Goal: Check status: Check status

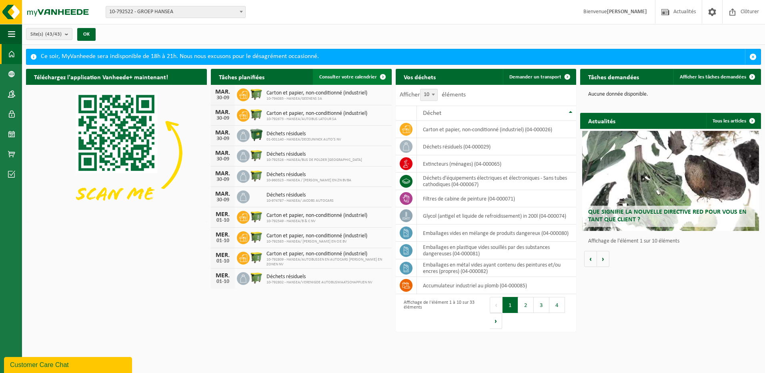
click at [363, 78] on span "Consulter votre calendrier" at bounding box center [348, 76] width 58 height 5
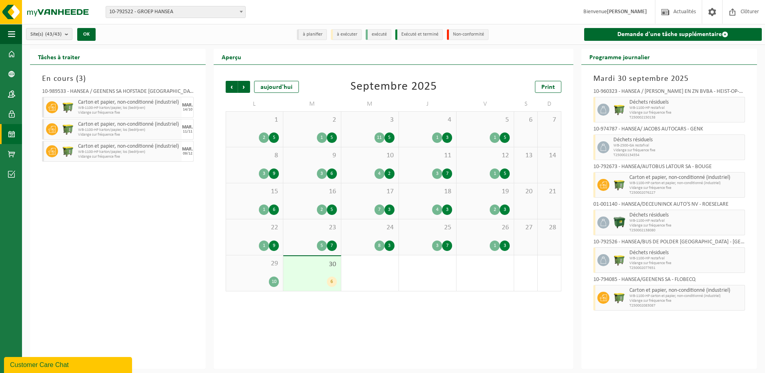
click at [627, 178] on div "Carton et papier, non-conditionné (industriel) WB-1100-HP carton et papier, non…" at bounding box center [686, 185] width 118 height 26
click at [311, 268] on span "30" at bounding box center [311, 264] width 49 height 9
click at [244, 84] on span "Suivant" at bounding box center [244, 87] width 12 height 12
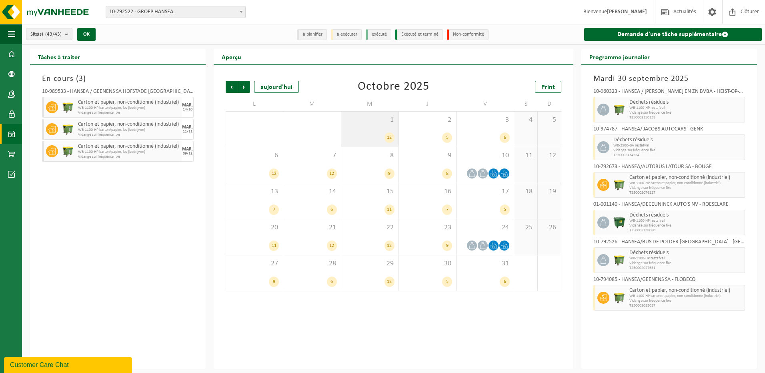
click at [386, 128] on div "1 12" at bounding box center [369, 129] width 57 height 35
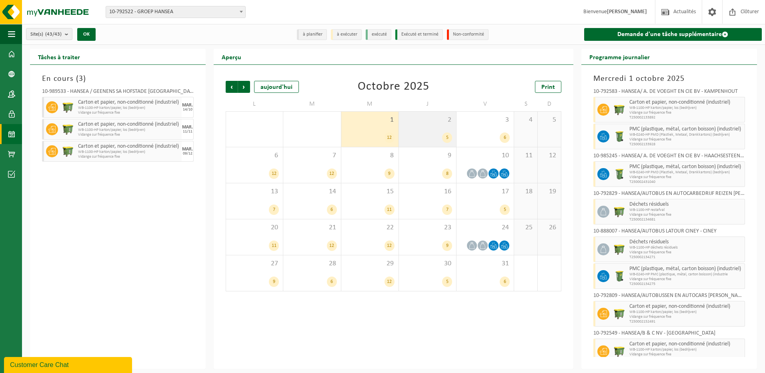
click at [432, 123] on span "2" at bounding box center [427, 120] width 49 height 9
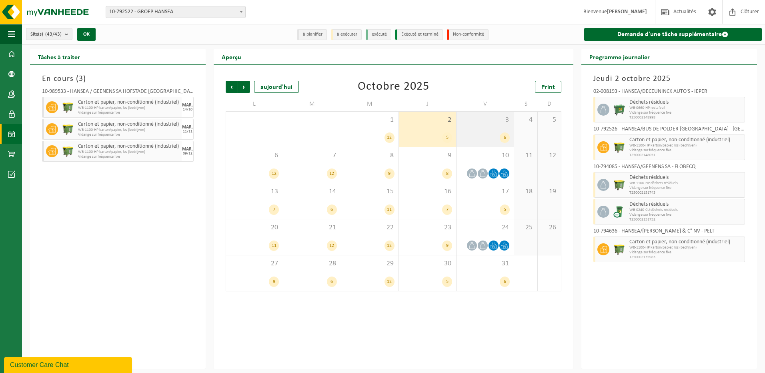
click at [472, 123] on span "3" at bounding box center [485, 120] width 49 height 9
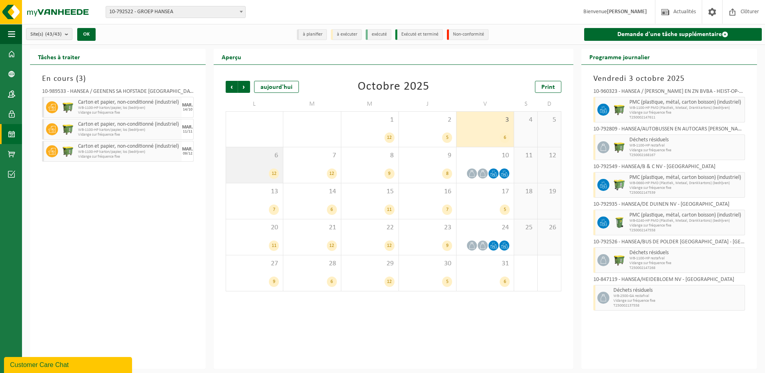
click at [255, 159] on span "6" at bounding box center [254, 155] width 49 height 9
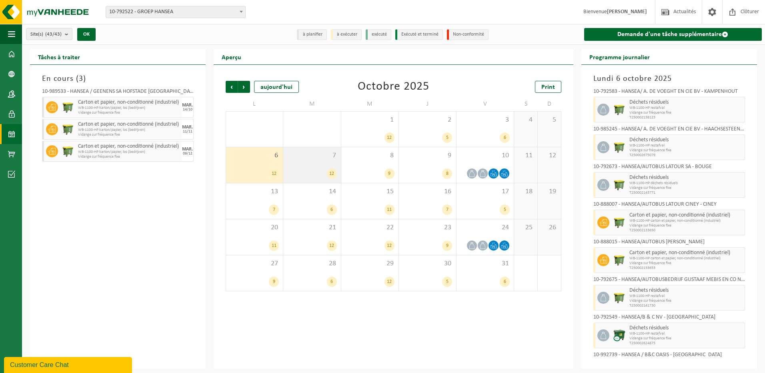
click at [306, 162] on div "7 12" at bounding box center [311, 165] width 57 height 36
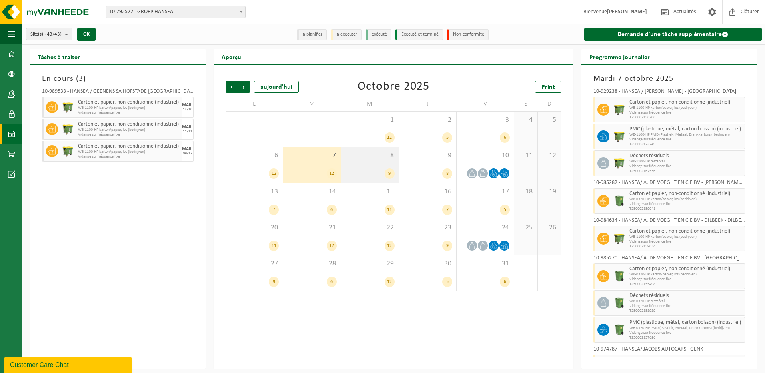
click at [355, 162] on div "8 9" at bounding box center [369, 165] width 57 height 36
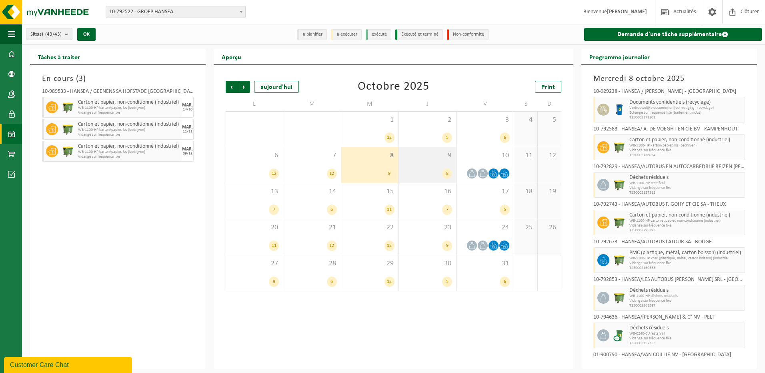
click at [421, 165] on div "9 8" at bounding box center [427, 165] width 57 height 36
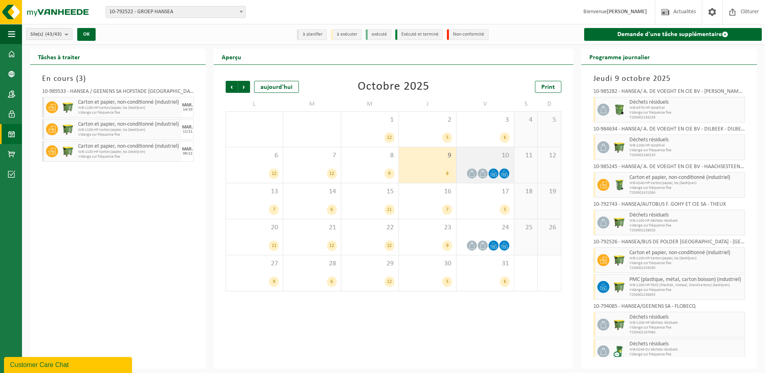
click at [483, 164] on div "10" at bounding box center [485, 165] width 57 height 36
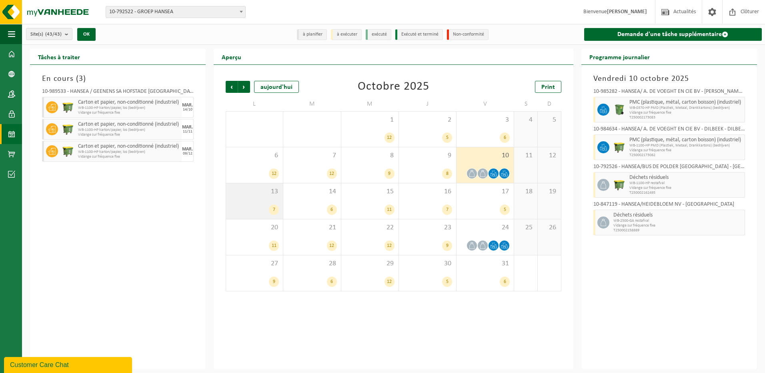
click at [258, 203] on div "13 7" at bounding box center [254, 201] width 57 height 36
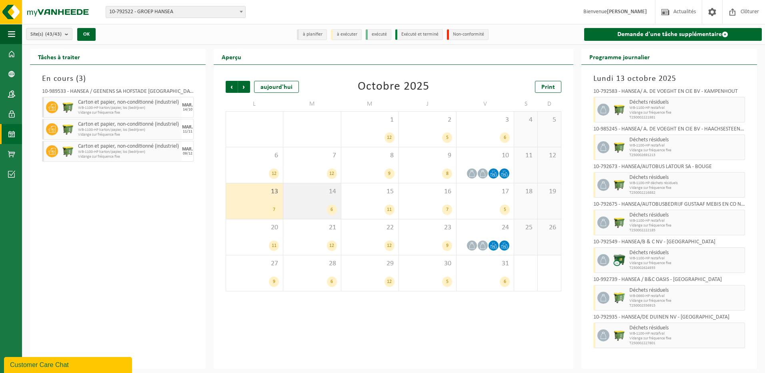
click at [327, 205] on div "6" at bounding box center [311, 209] width 49 height 10
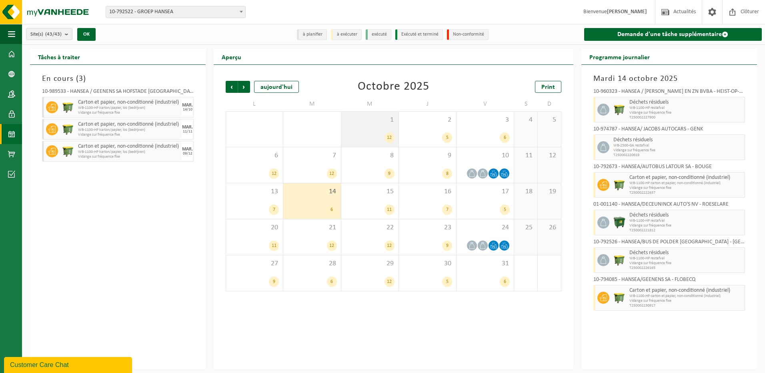
click at [387, 126] on div "1 12" at bounding box center [369, 129] width 57 height 35
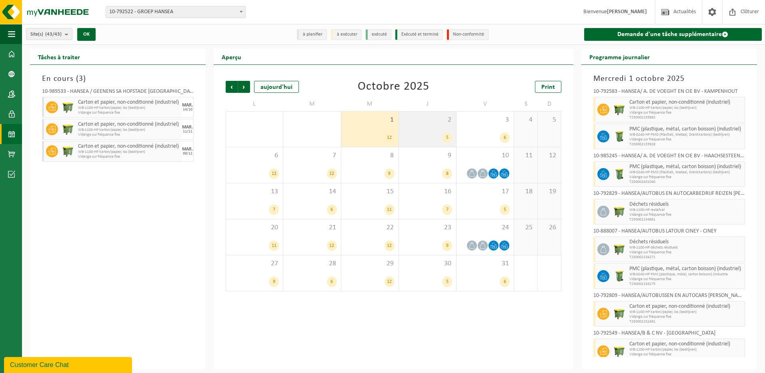
click at [419, 124] on div "2 5" at bounding box center [427, 129] width 57 height 35
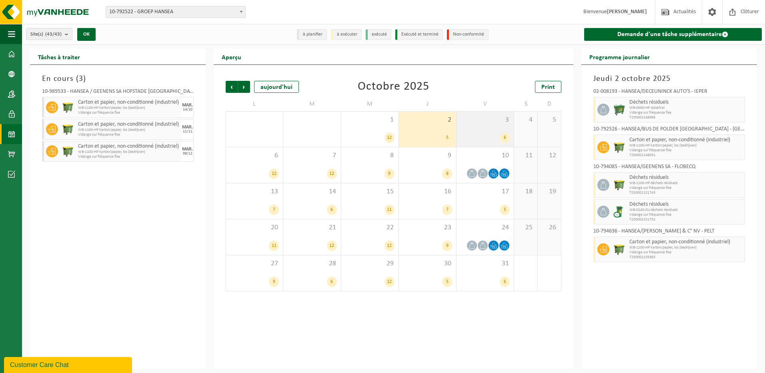
click at [489, 132] on div "3 6" at bounding box center [485, 129] width 57 height 35
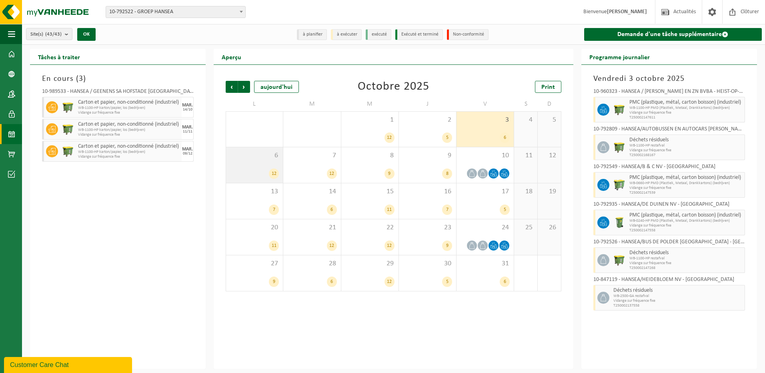
click at [263, 161] on div "6 12" at bounding box center [254, 165] width 57 height 36
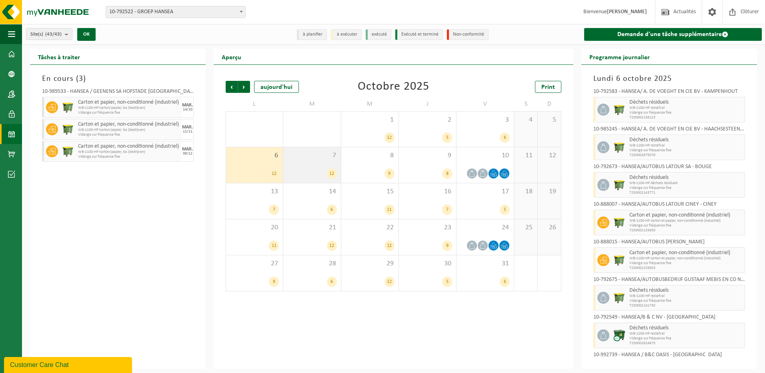
click at [319, 160] on div "7 12" at bounding box center [311, 165] width 57 height 36
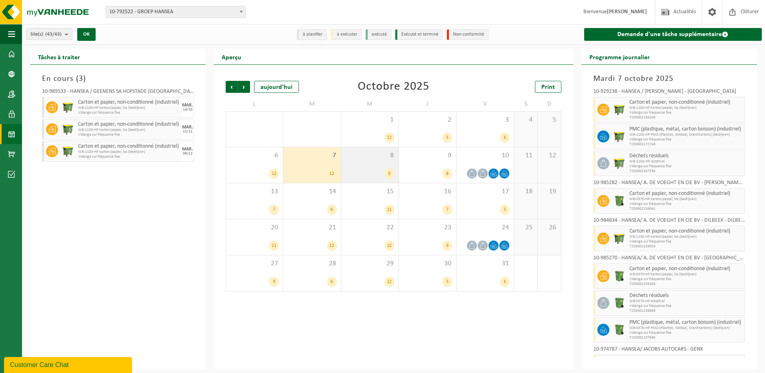
click at [374, 166] on div "8 9" at bounding box center [369, 165] width 57 height 36
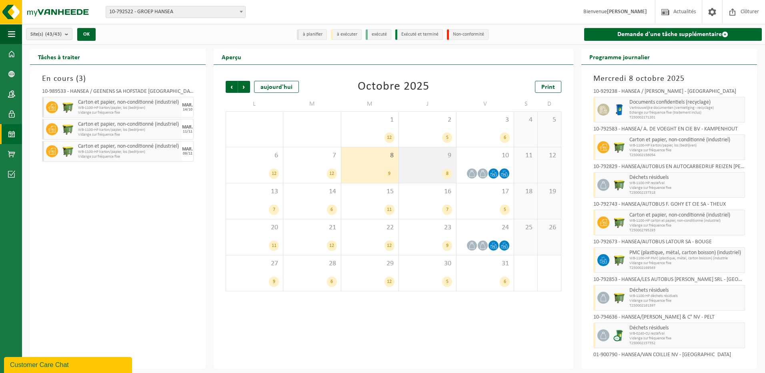
click at [435, 158] on span "9" at bounding box center [427, 155] width 49 height 9
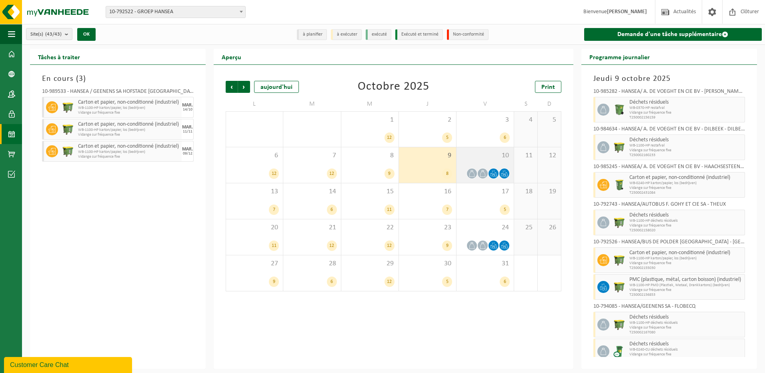
click at [473, 157] on span "10" at bounding box center [485, 155] width 49 height 9
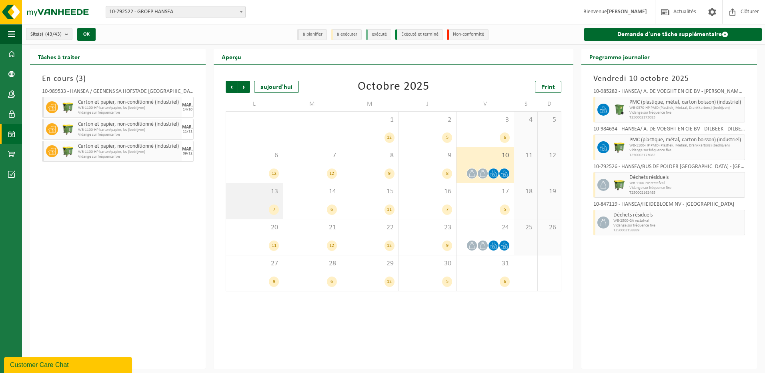
click at [262, 192] on span "13" at bounding box center [254, 191] width 49 height 9
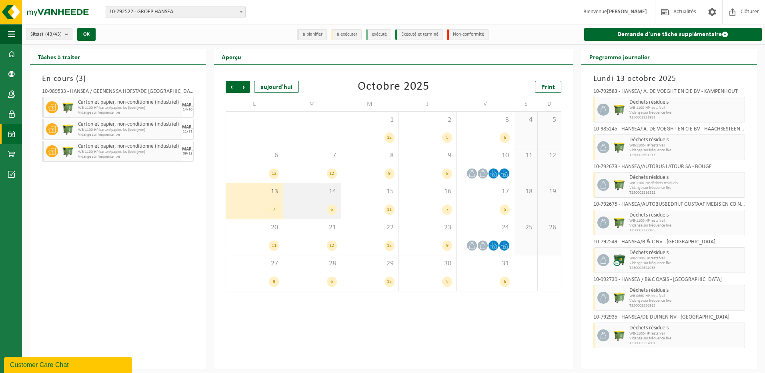
click at [310, 198] on div "14 6" at bounding box center [311, 201] width 57 height 36
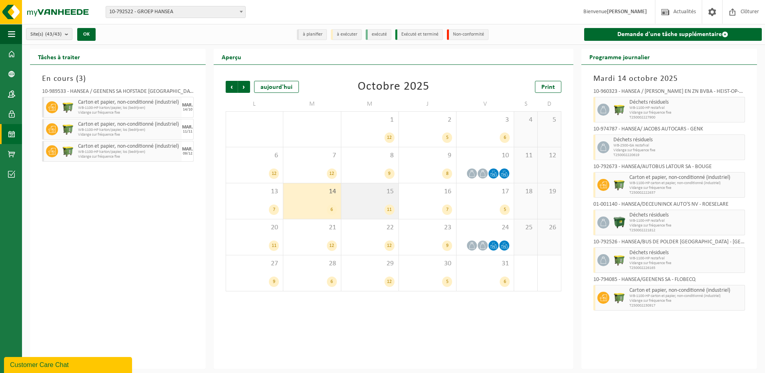
click at [355, 200] on div "15 11" at bounding box center [369, 201] width 57 height 36
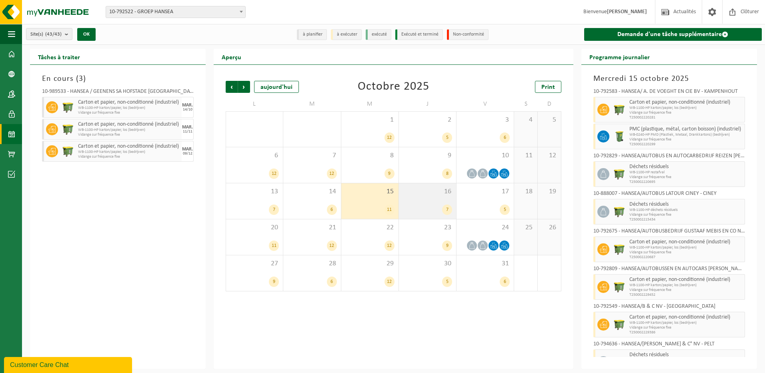
click at [419, 198] on div "16 7" at bounding box center [427, 201] width 57 height 36
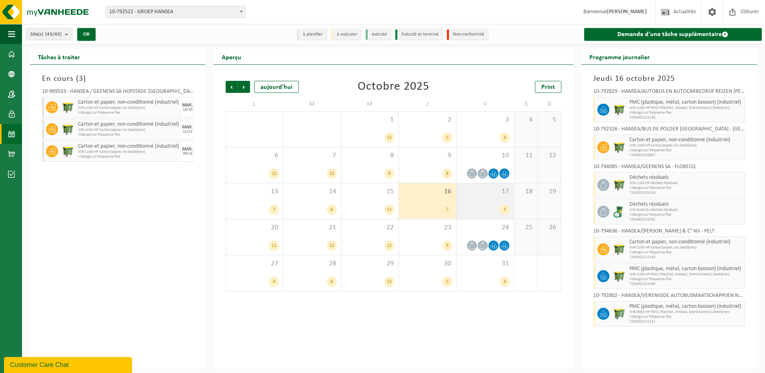
click at [475, 199] on div "17 5" at bounding box center [485, 201] width 57 height 36
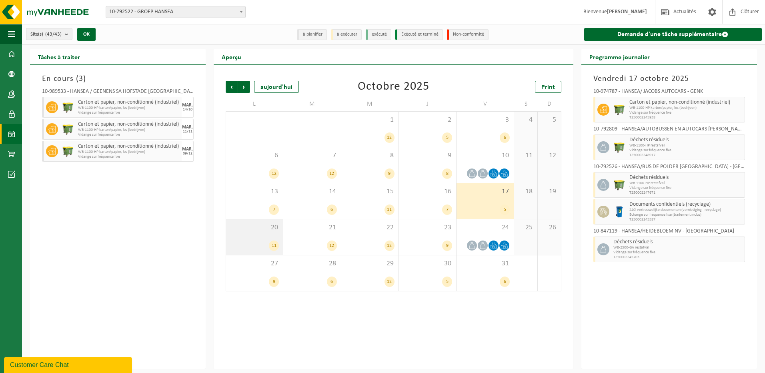
click at [249, 230] on span "20" at bounding box center [254, 227] width 49 height 9
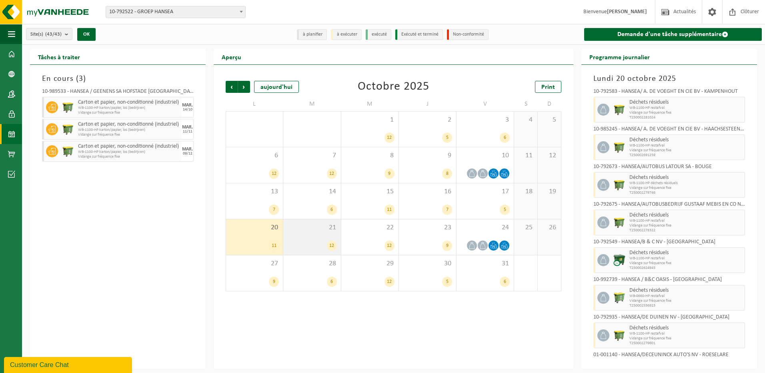
click at [297, 239] on div "21 12" at bounding box center [311, 237] width 57 height 36
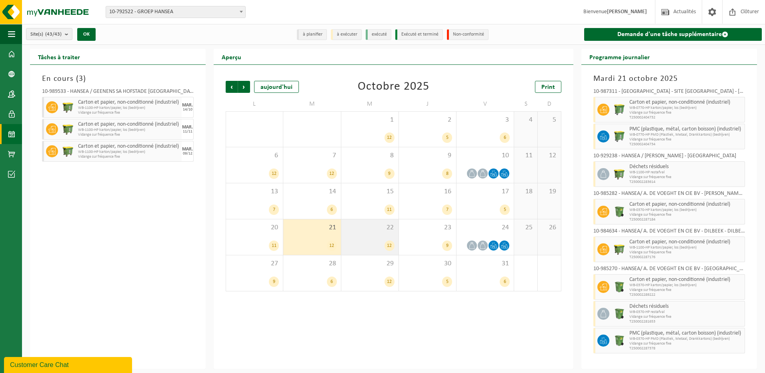
click at [369, 233] on div "22 12" at bounding box center [369, 237] width 57 height 36
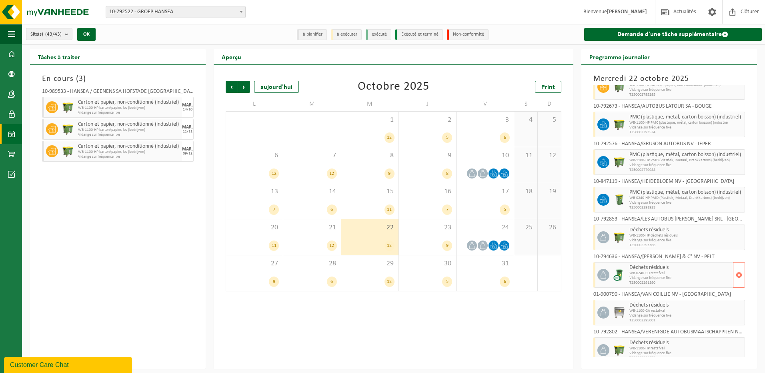
scroll to position [180, 0]
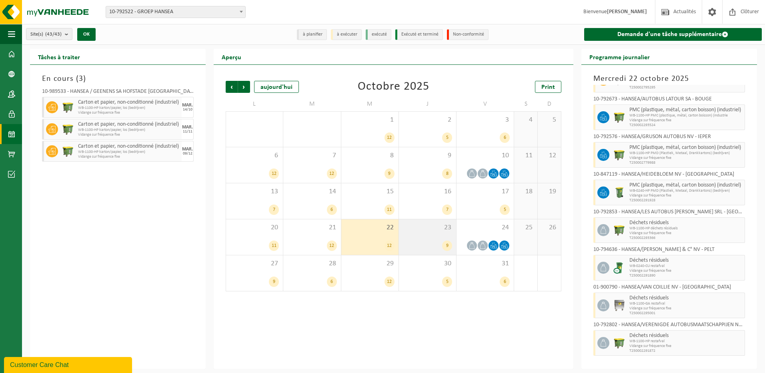
click at [427, 233] on div "23 9" at bounding box center [427, 237] width 57 height 36
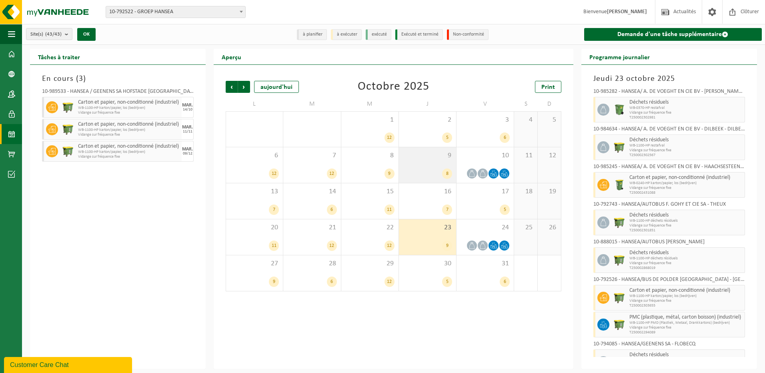
click at [433, 162] on div "9 8" at bounding box center [427, 165] width 57 height 36
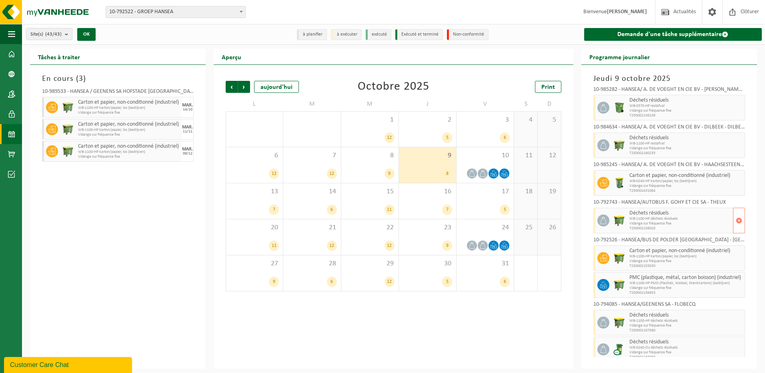
scroll to position [0, 0]
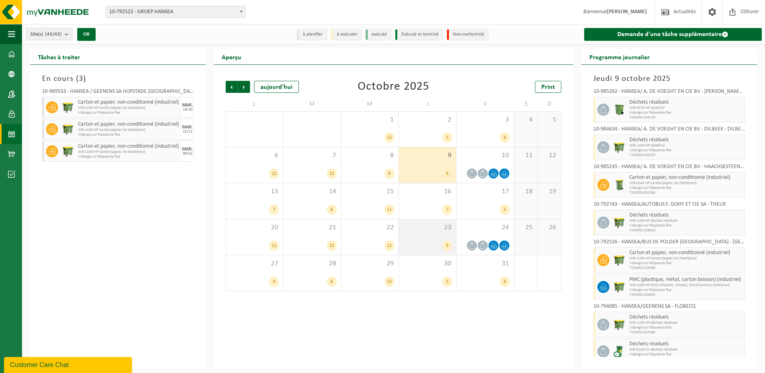
click at [429, 230] on span "23" at bounding box center [427, 227] width 49 height 9
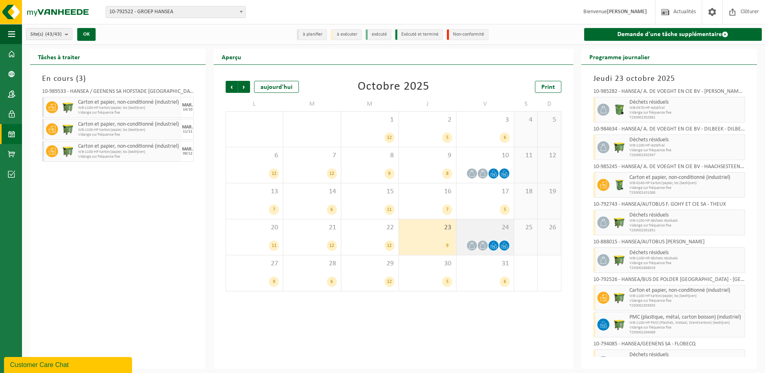
click at [496, 227] on span "24" at bounding box center [485, 227] width 49 height 9
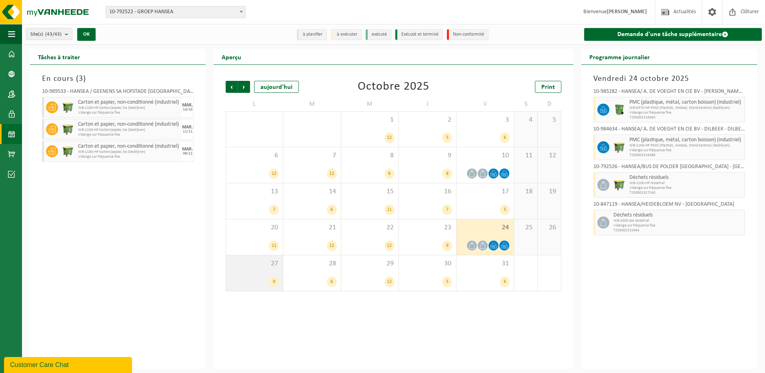
click at [259, 275] on div "27 9" at bounding box center [254, 273] width 57 height 36
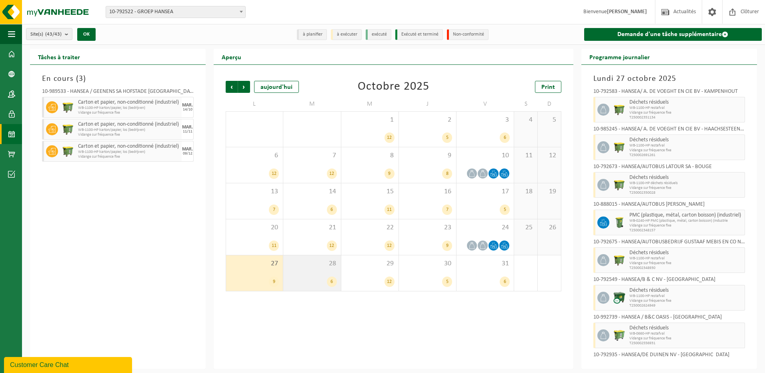
click at [308, 269] on div "28 6" at bounding box center [311, 273] width 57 height 36
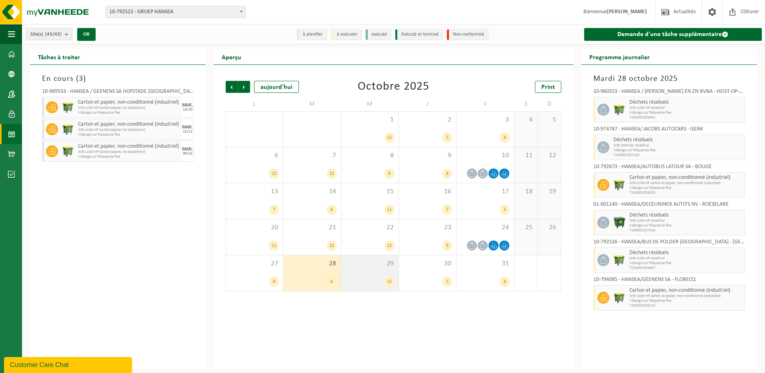
click at [375, 275] on div "29 12" at bounding box center [369, 273] width 57 height 36
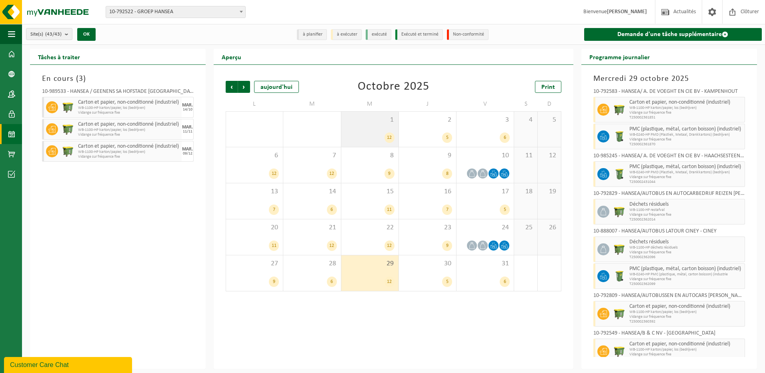
click at [369, 124] on span "1" at bounding box center [369, 120] width 49 height 9
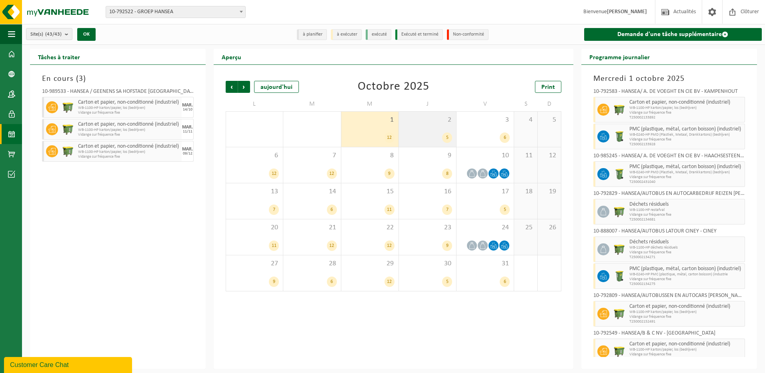
click at [426, 126] on div "2 5" at bounding box center [427, 129] width 57 height 35
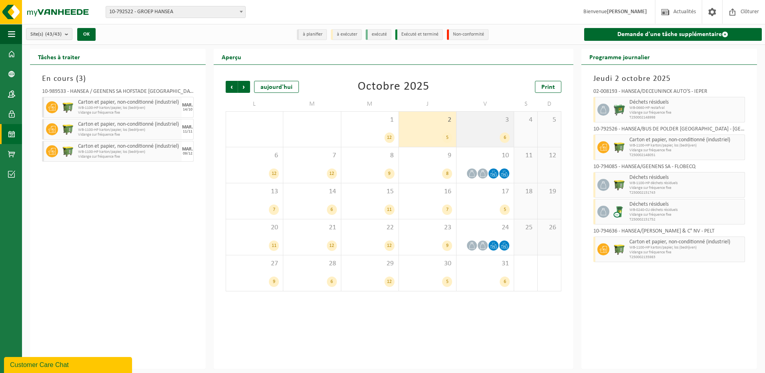
click at [482, 130] on div "3 6" at bounding box center [485, 129] width 57 height 35
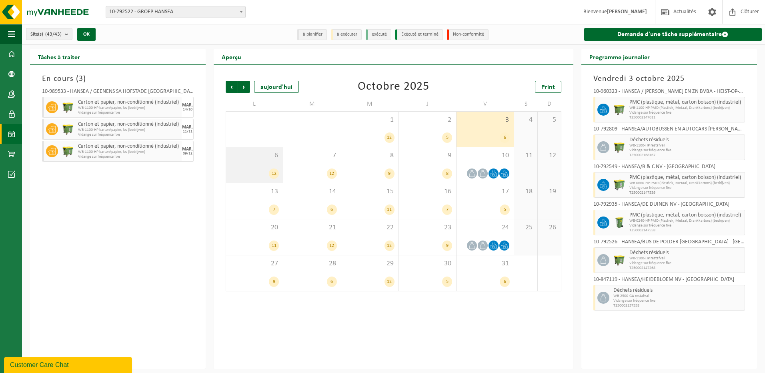
click at [258, 159] on span "6" at bounding box center [254, 155] width 49 height 9
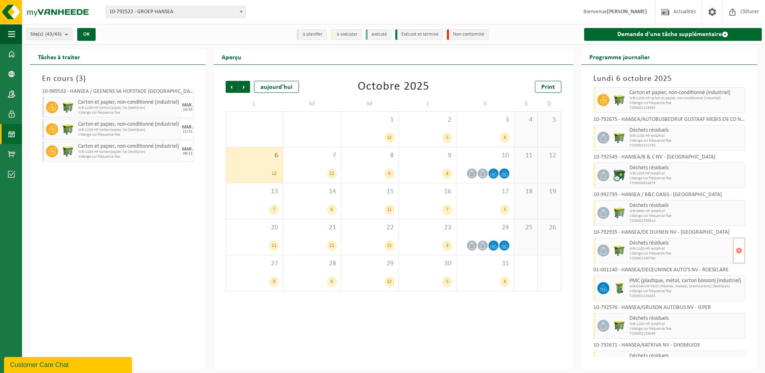
scroll to position [180, 0]
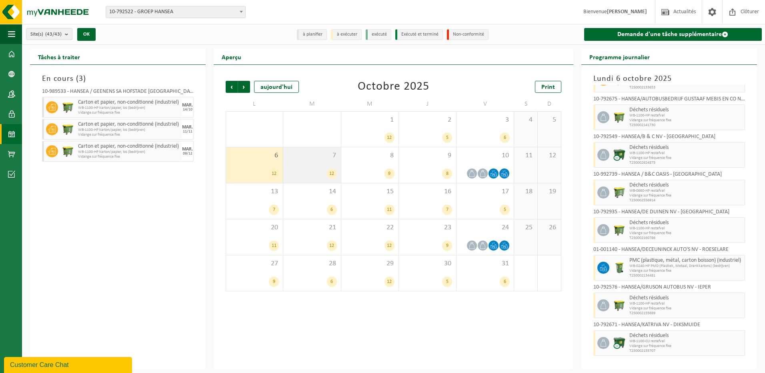
click at [309, 164] on div "7 12" at bounding box center [311, 165] width 57 height 36
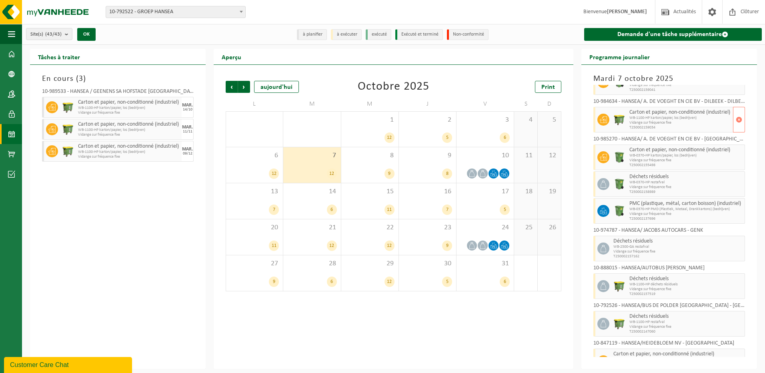
scroll to position [120, 0]
